Goal: Transaction & Acquisition: Book appointment/travel/reservation

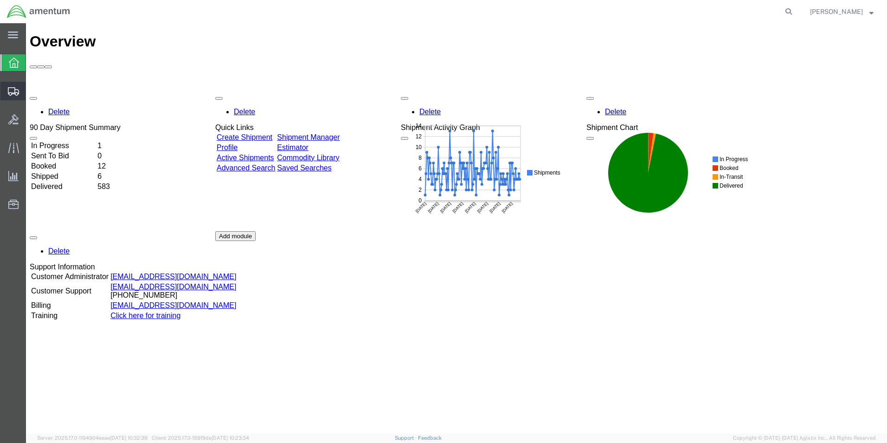
click at [0, 0] on span "Shipment Manager" at bounding box center [0, 0] width 0 height 0
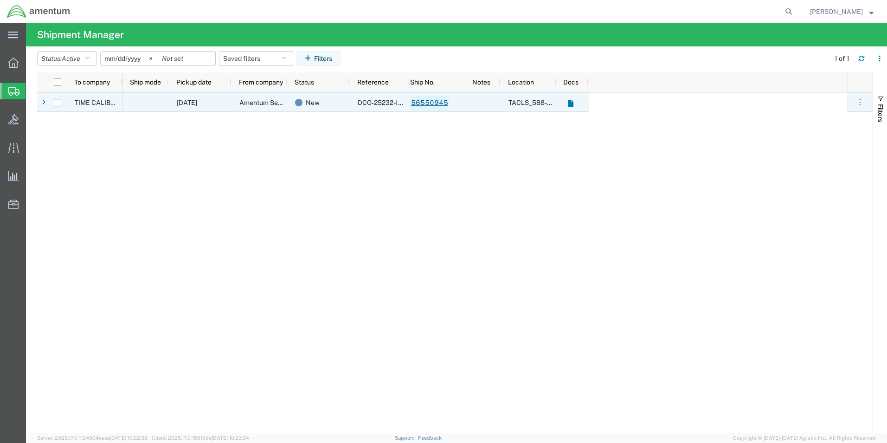
click at [429, 106] on link "56550945" at bounding box center [430, 103] width 38 height 15
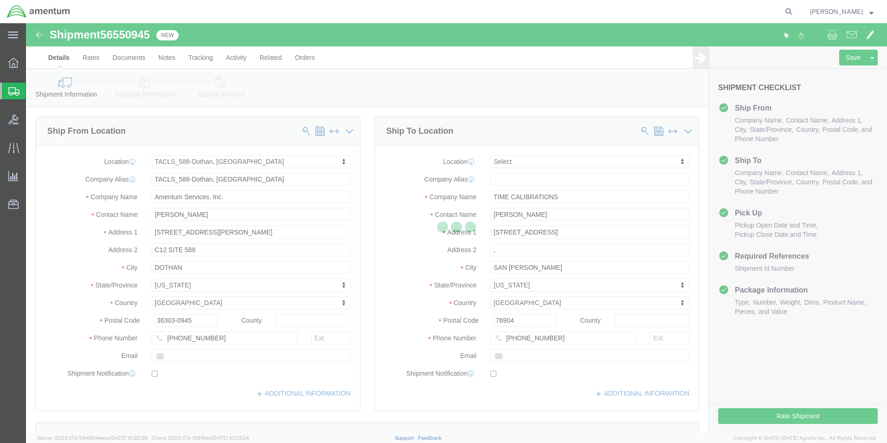
select select "42706"
select select
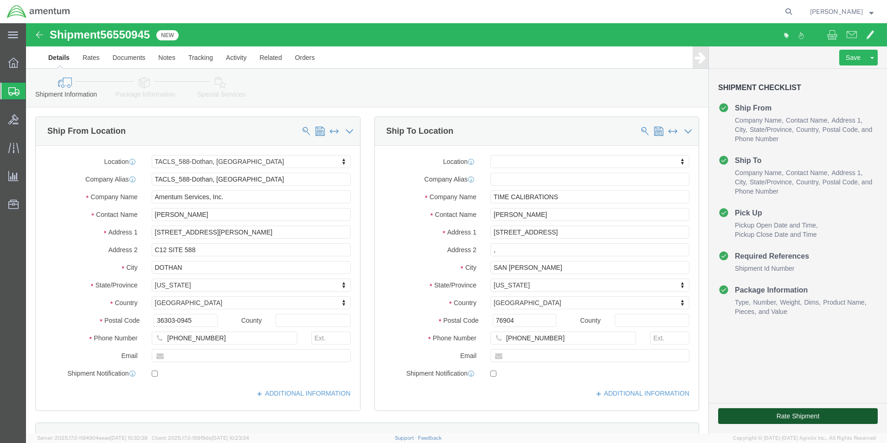
click button "Rate Shipment"
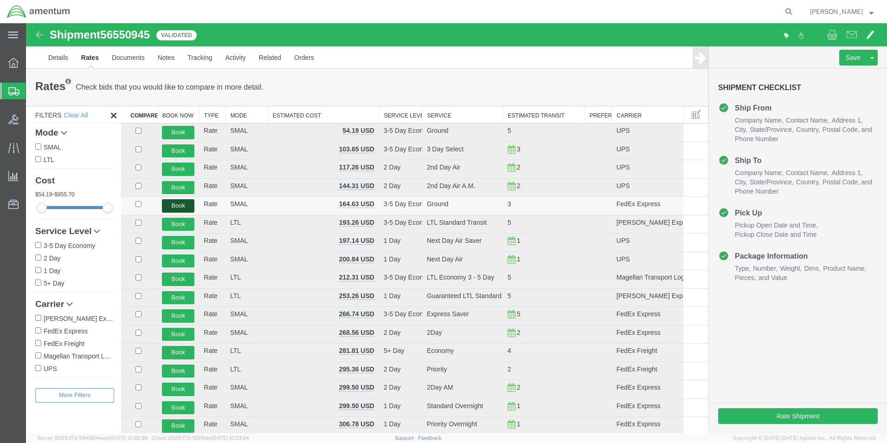
click at [180, 206] on button "Book" at bounding box center [178, 205] width 32 height 13
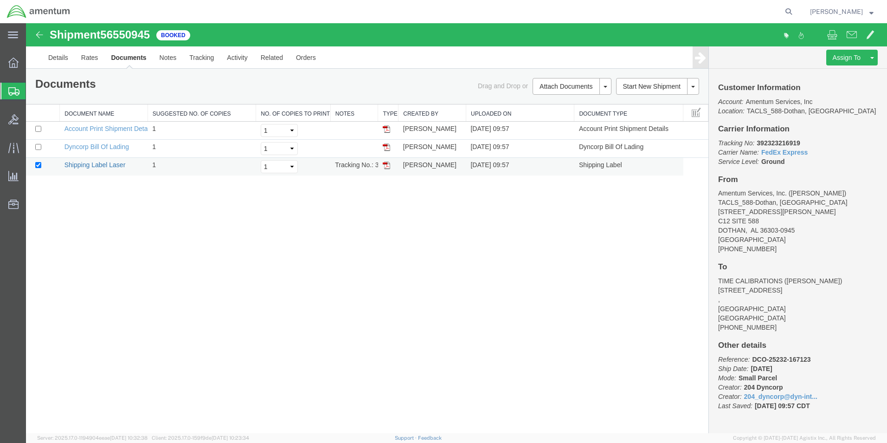
click at [95, 165] on link "Shipping Label Laser" at bounding box center [95, 164] width 61 height 7
